Goal: Check status

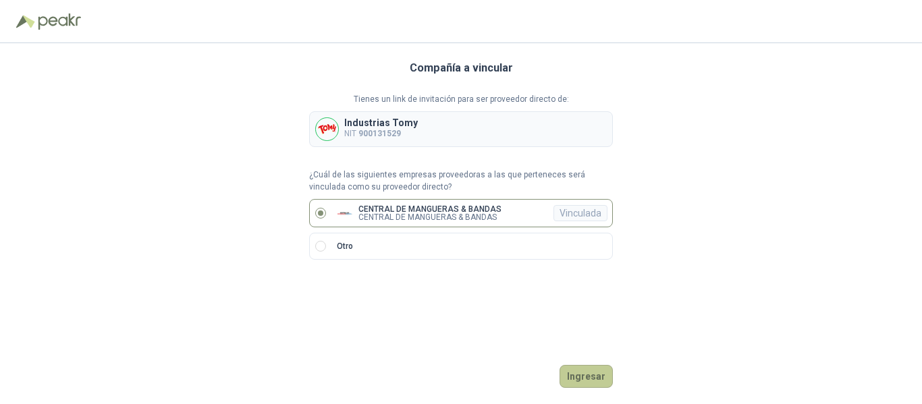
click at [574, 376] on button "Ingresar" at bounding box center [586, 376] width 53 height 23
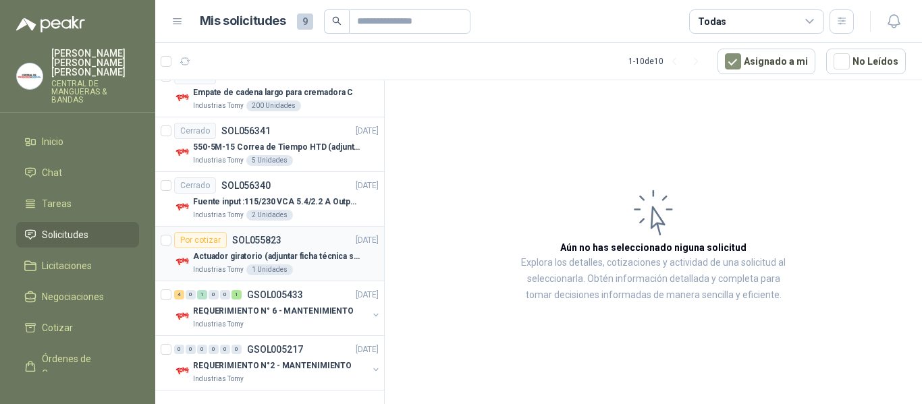
scroll to position [360, 0]
click at [307, 306] on p "REQUERIMIENTO N° 6 - MANTENIMIENTO" at bounding box center [273, 310] width 161 height 13
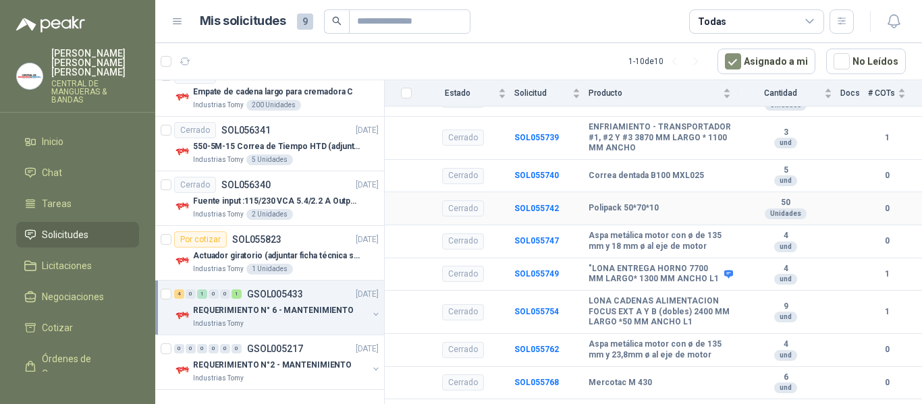
scroll to position [1572, 0]
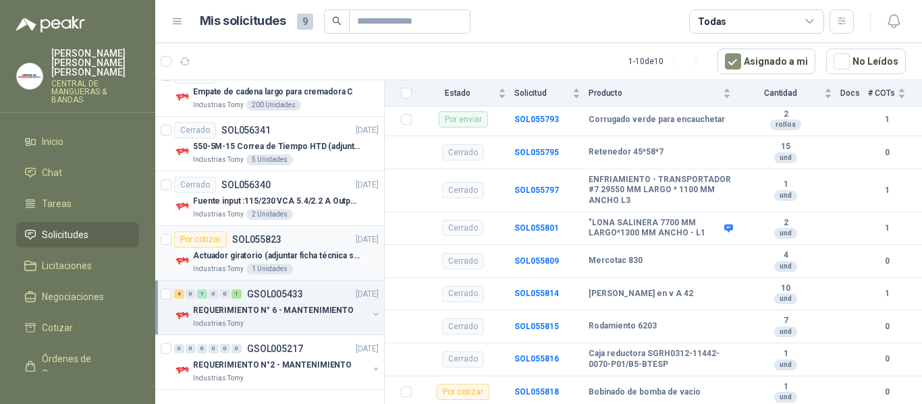
click at [308, 256] on p "Actuador giratorio (adjuntar ficha técnica si es diferente a festo)" at bounding box center [277, 256] width 168 height 13
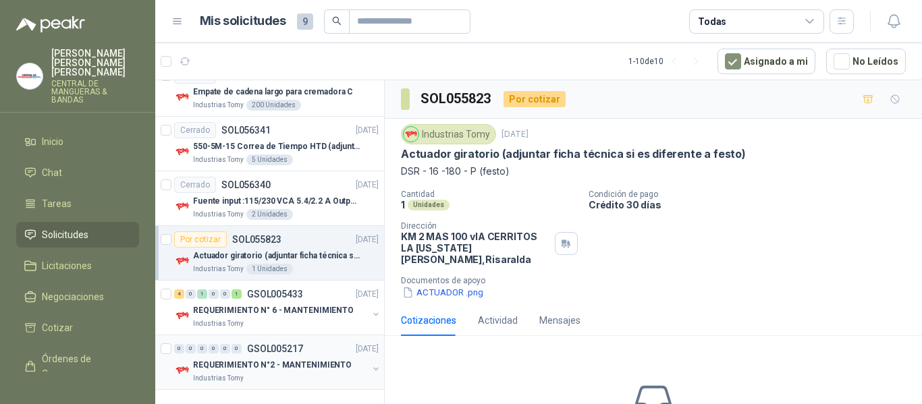
click at [277, 352] on p "GSOL005217" at bounding box center [275, 348] width 56 height 9
click at [278, 352] on p "GSOL005217" at bounding box center [275, 348] width 56 height 9
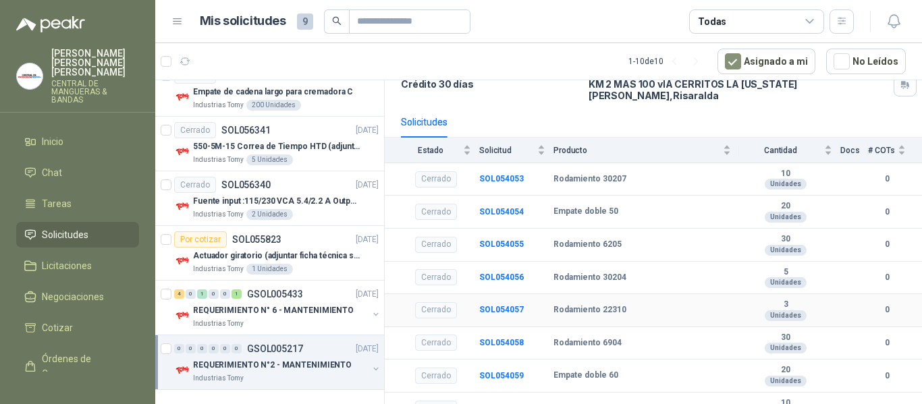
scroll to position [113, 0]
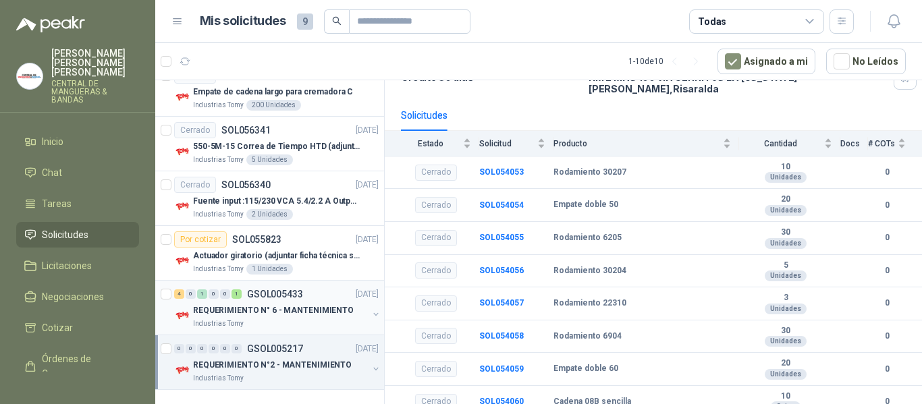
click at [290, 309] on p "REQUERIMIENTO N° 6 - MANTENIMIENTO" at bounding box center [273, 310] width 161 height 13
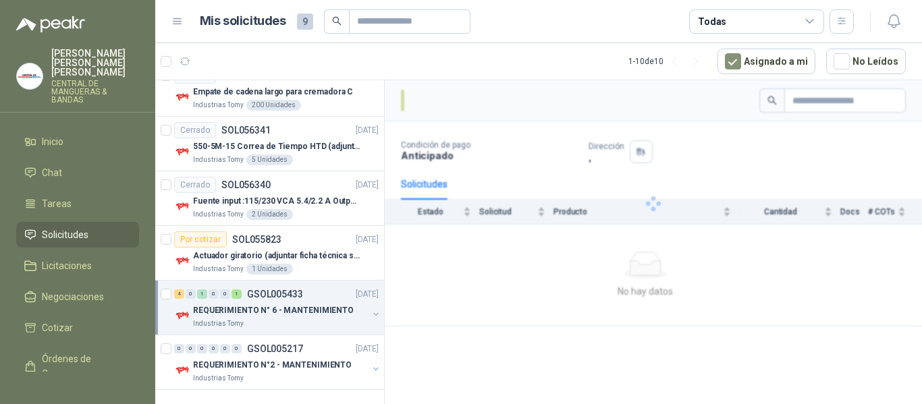
click at [290, 309] on p "REQUERIMIENTO N° 6 - MANTENIMIENTO" at bounding box center [273, 310] width 161 height 13
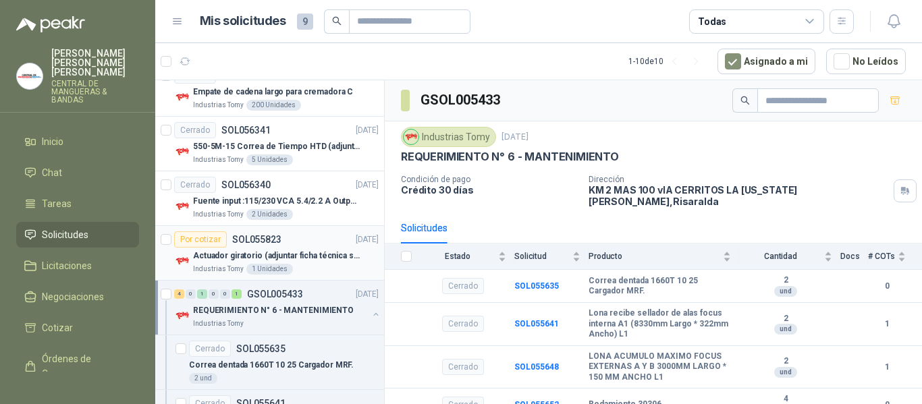
click at [330, 248] on div "Actuador giratorio (adjuntar ficha técnica si es diferente a festo)" at bounding box center [286, 256] width 186 height 16
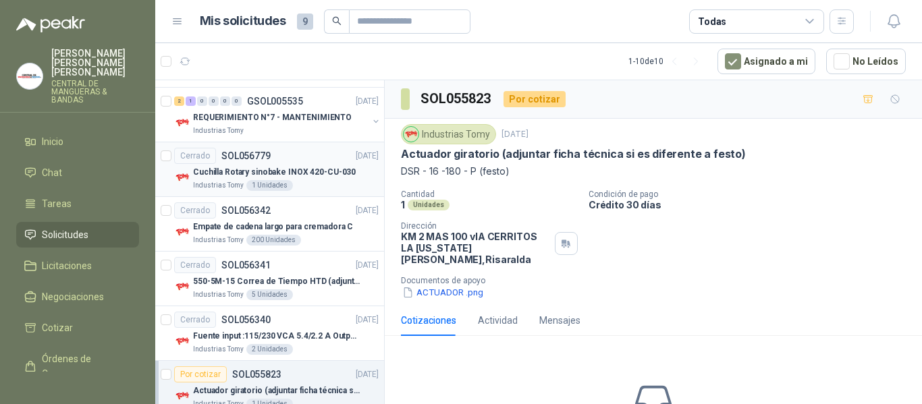
scroll to position [158, 0]
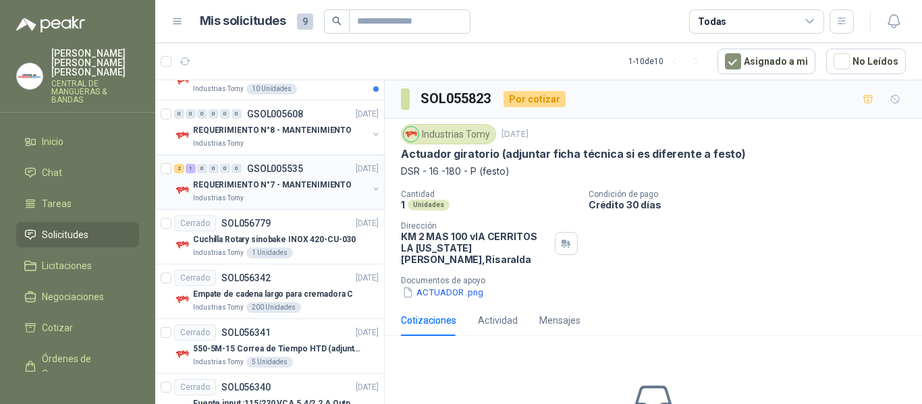
click at [327, 171] on div "2 1 0 0 0 0 GSOL005535 [DATE]" at bounding box center [277, 169] width 207 height 16
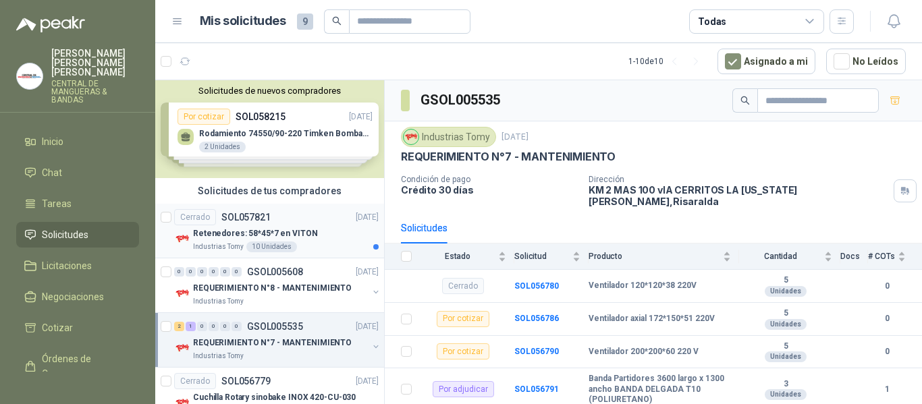
click at [321, 219] on div "Cerrado SOL057821 [DATE]" at bounding box center [276, 217] width 205 height 16
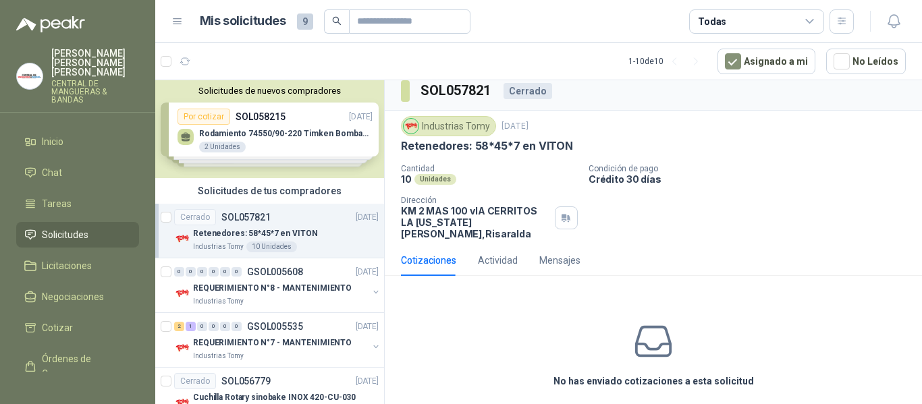
scroll to position [10, 0]
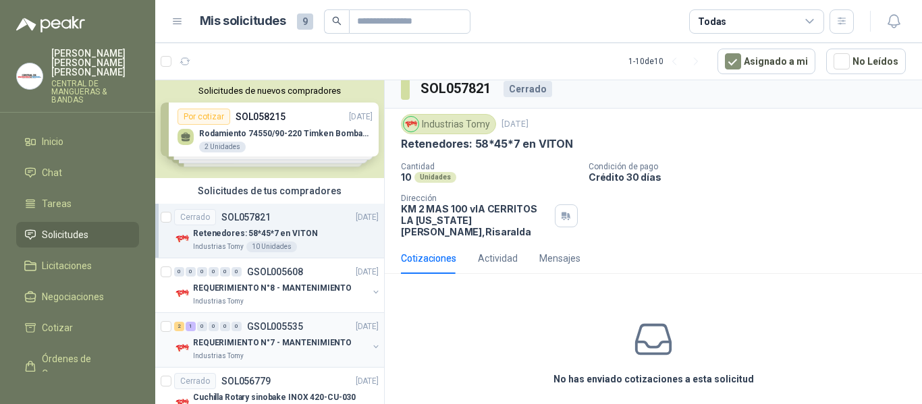
click at [295, 330] on p "GSOL005535" at bounding box center [275, 326] width 56 height 9
